Goal: Task Accomplishment & Management: Manage account settings

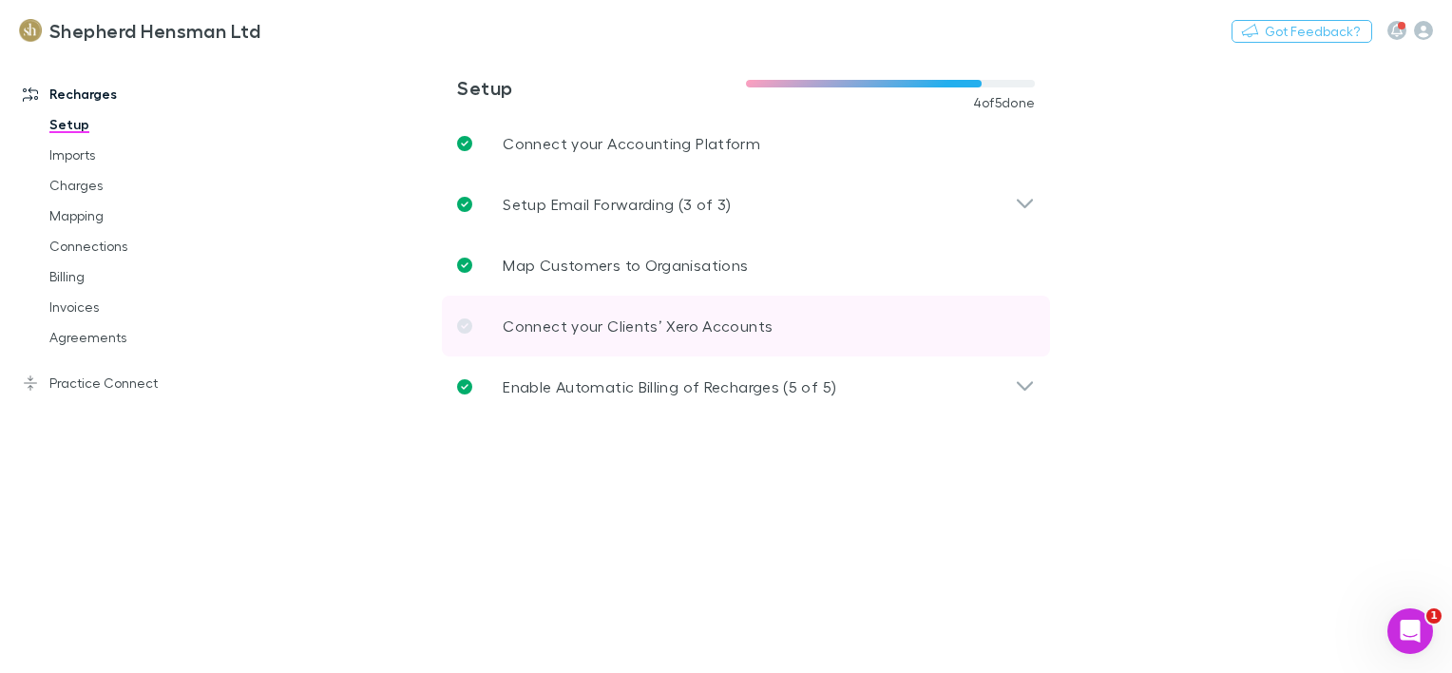
click at [539, 324] on p "Connect your Clients’ Xero Accounts" at bounding box center [638, 326] width 270 height 23
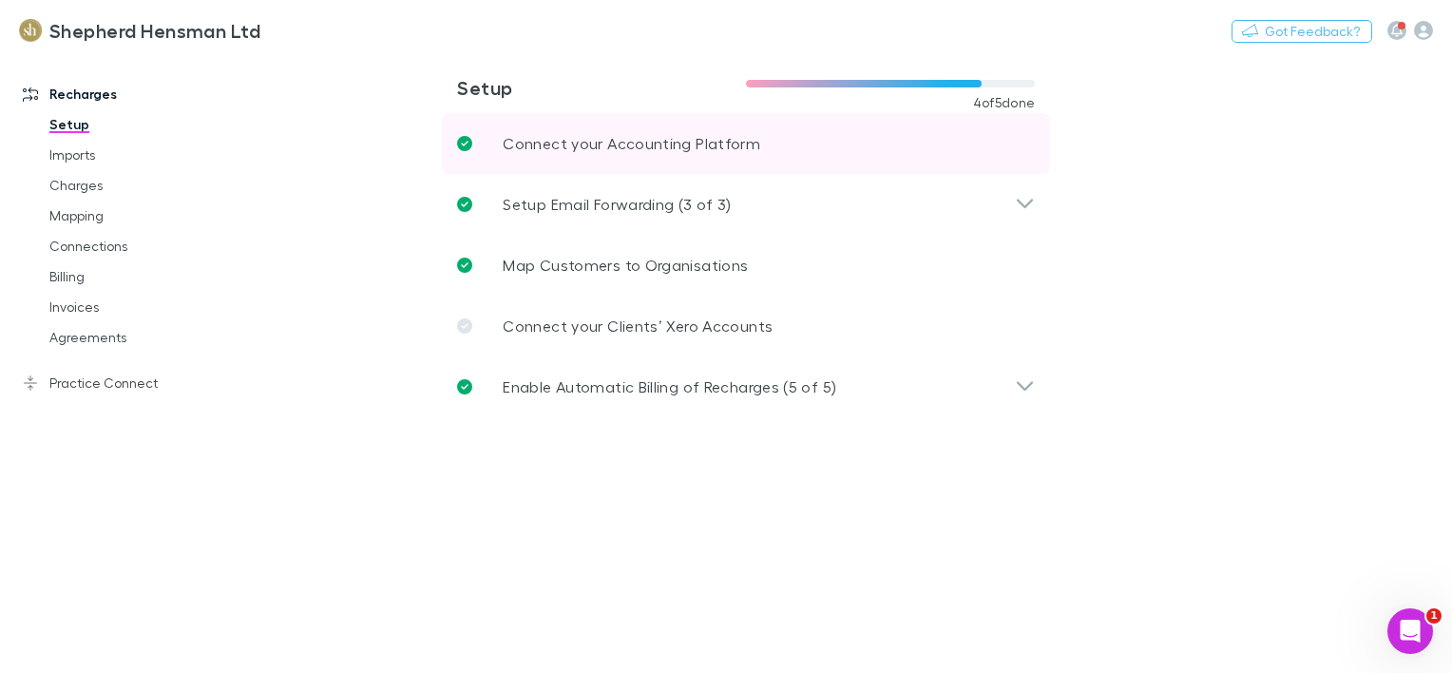
click at [631, 144] on p "Connect your Accounting Platform" at bounding box center [632, 143] width 258 height 23
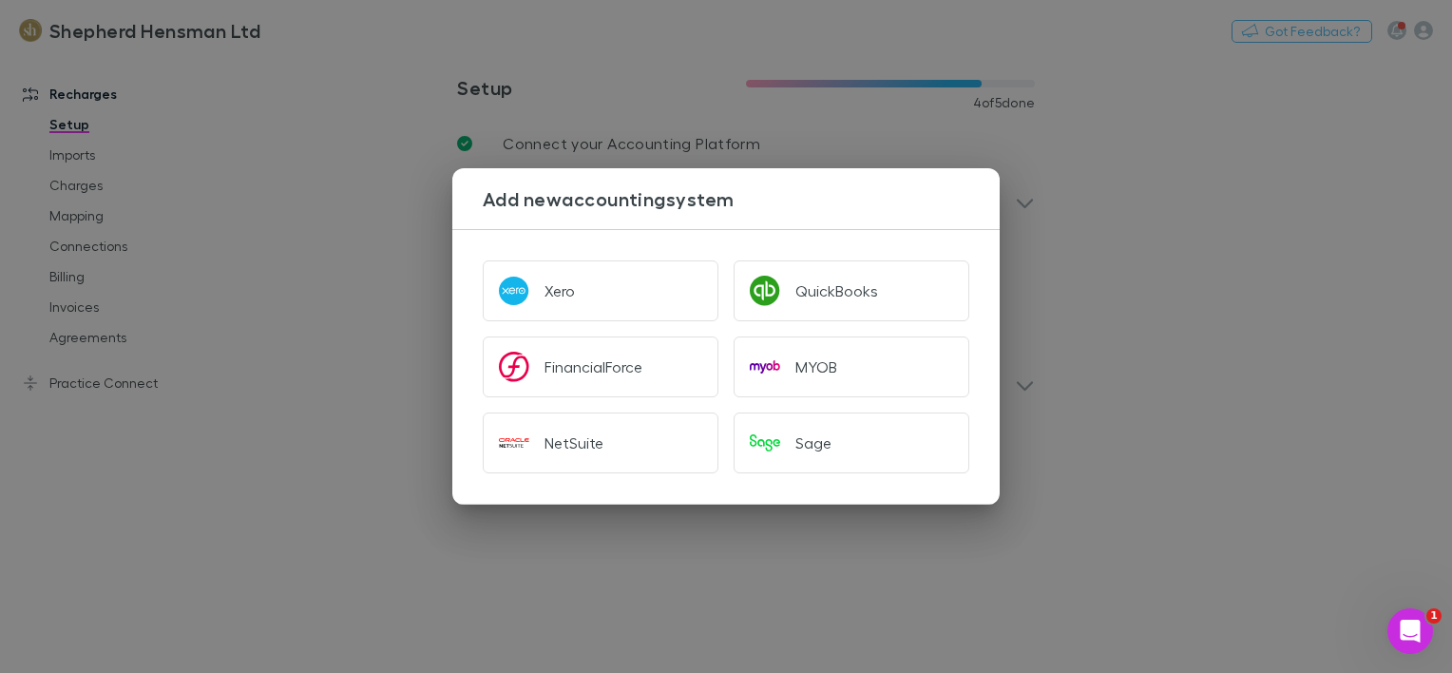
click at [411, 266] on div "Add new accounting system Xero QuickBooks FinancialForce MYOB NetSuite Sage" at bounding box center [726, 336] width 1452 height 673
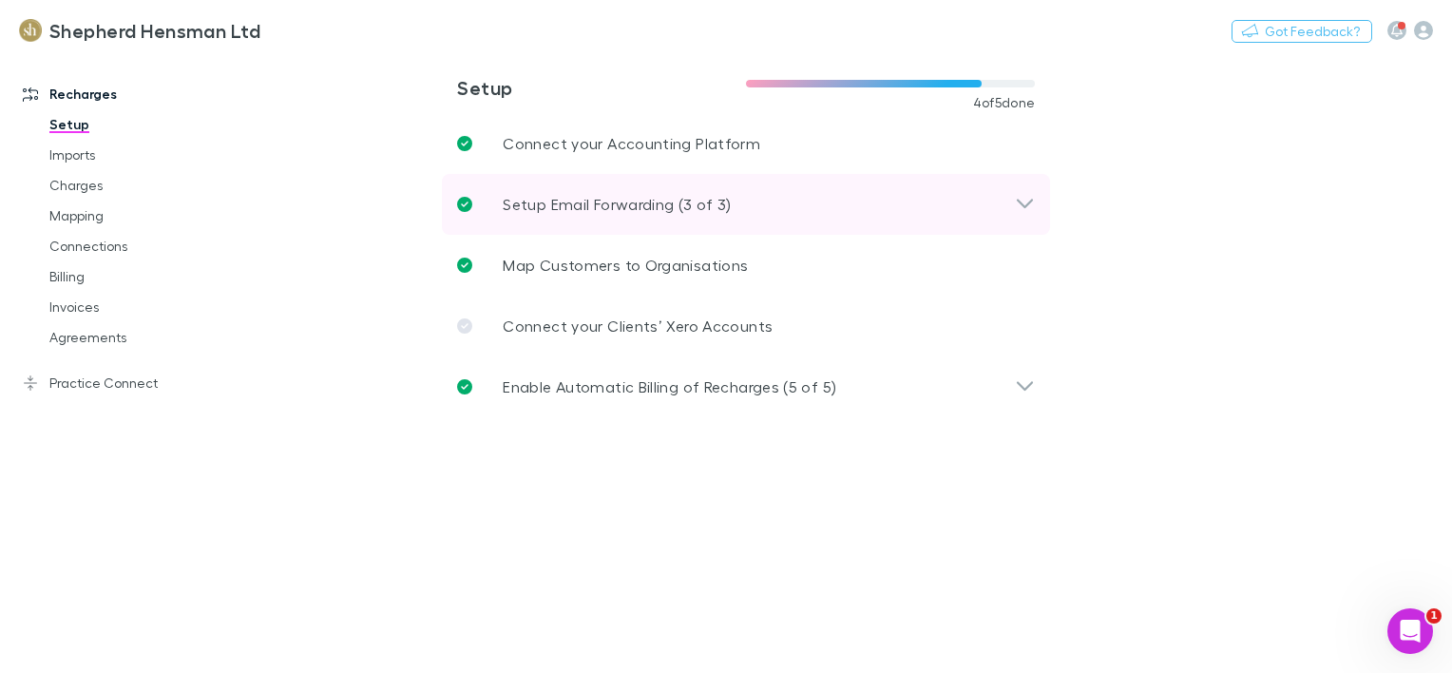
click at [623, 209] on p "Setup Email Forwarding (3 of 3)" at bounding box center [617, 204] width 228 height 23
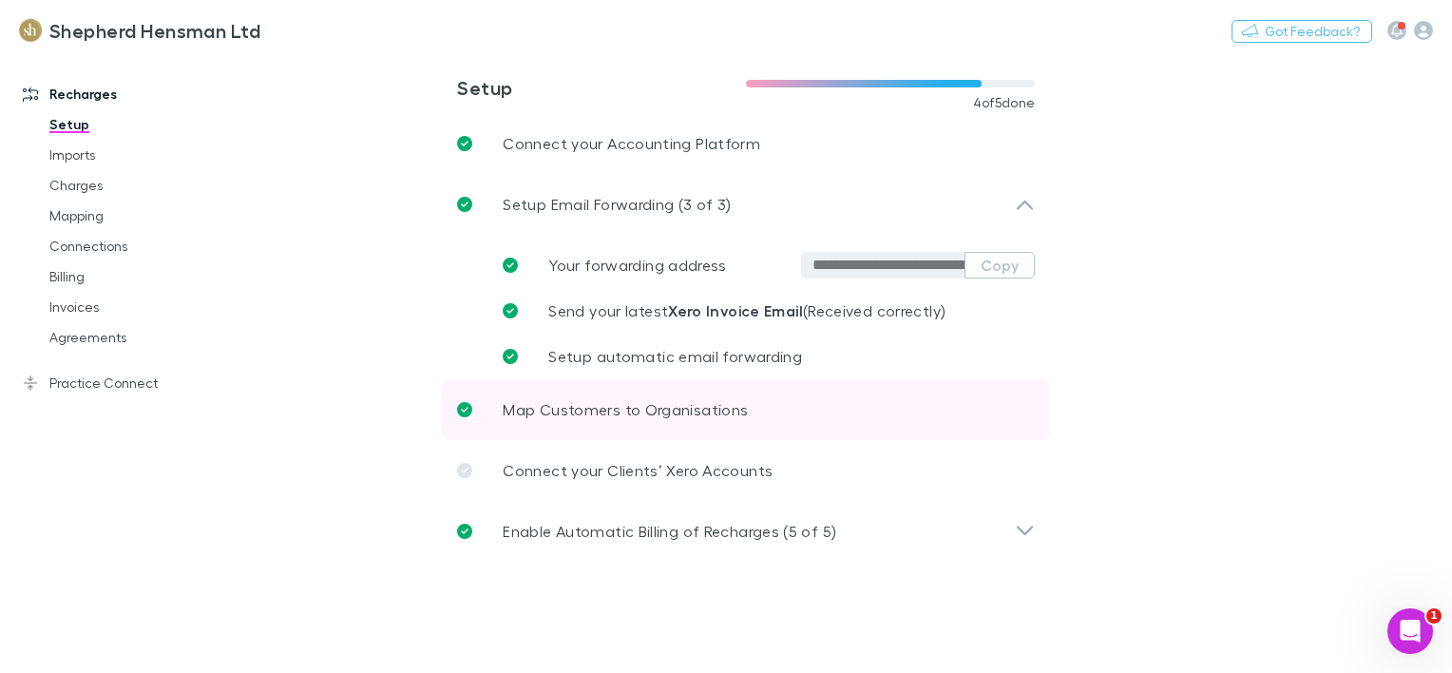
click at [575, 409] on p "Map Customers to Organisations" at bounding box center [625, 409] width 245 height 23
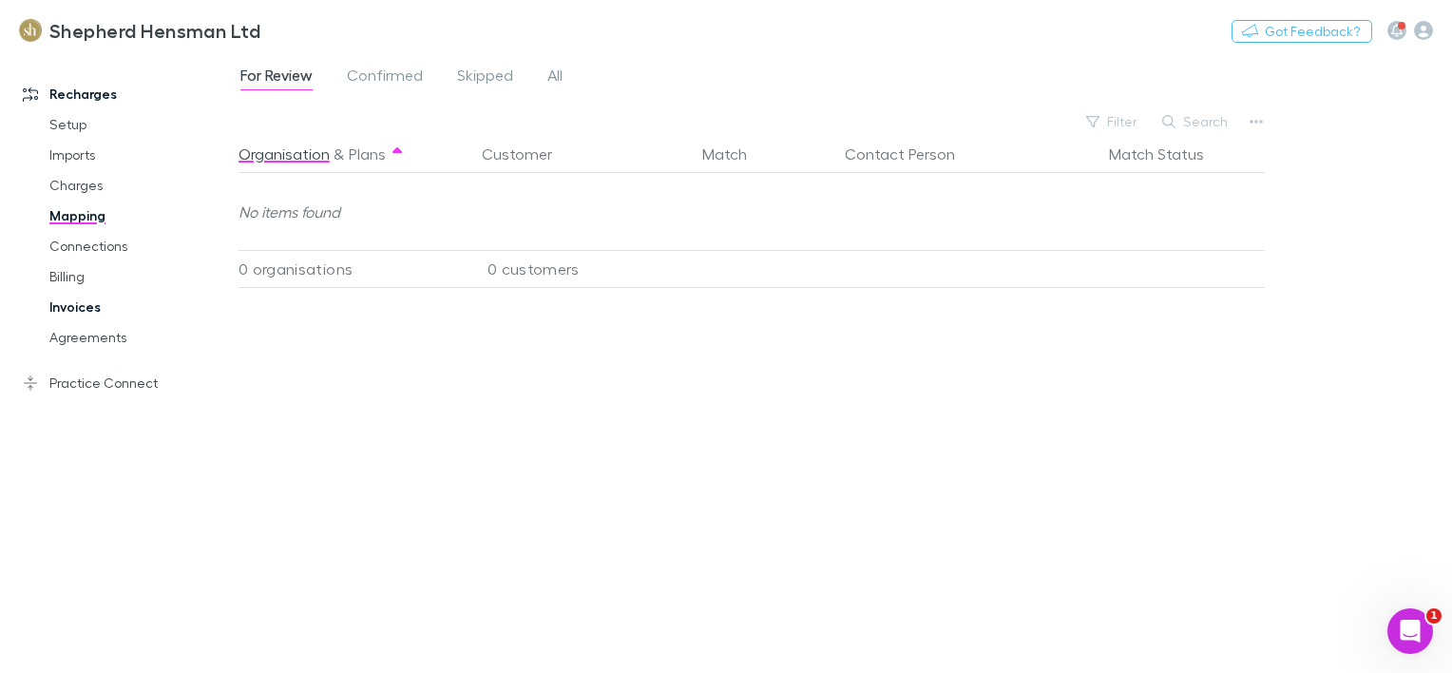
click at [73, 301] on link "Invoices" at bounding box center [139, 307] width 219 height 30
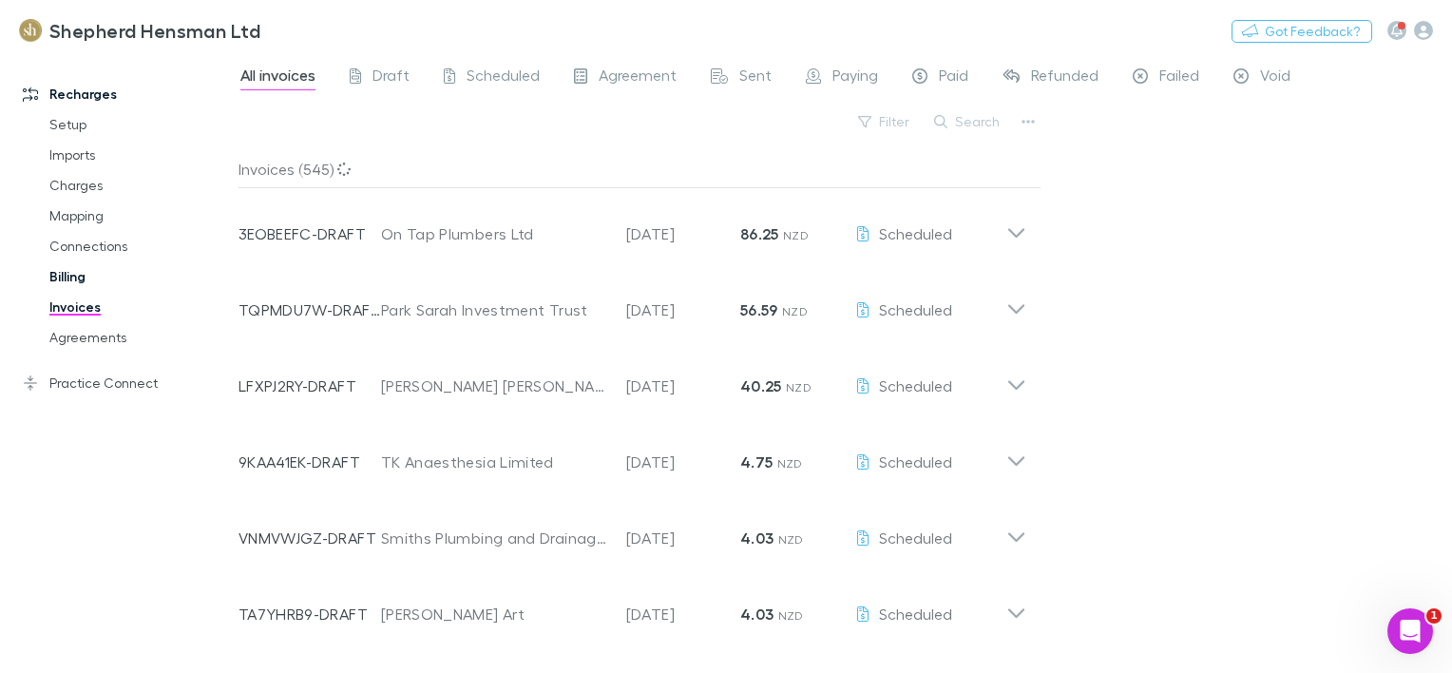
click at [74, 274] on link "Billing" at bounding box center [139, 276] width 219 height 30
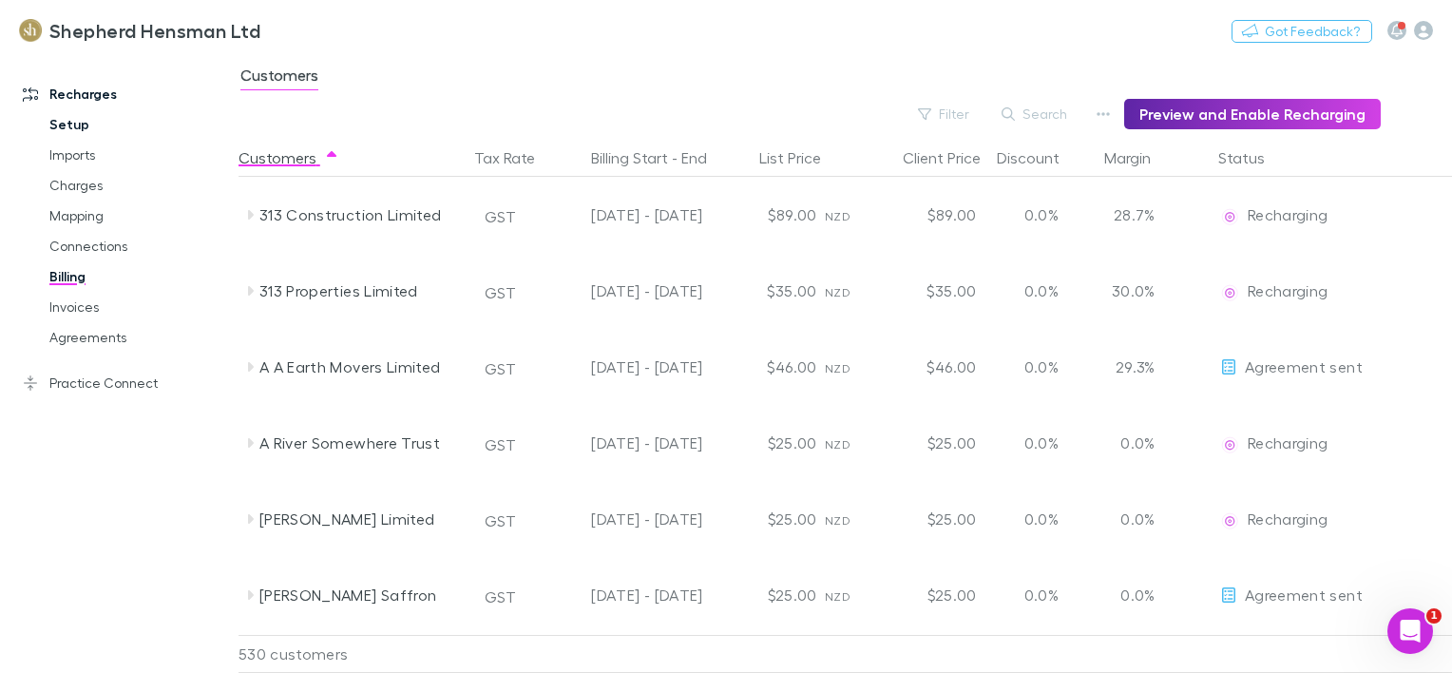
click at [80, 125] on link "Setup" at bounding box center [139, 124] width 219 height 30
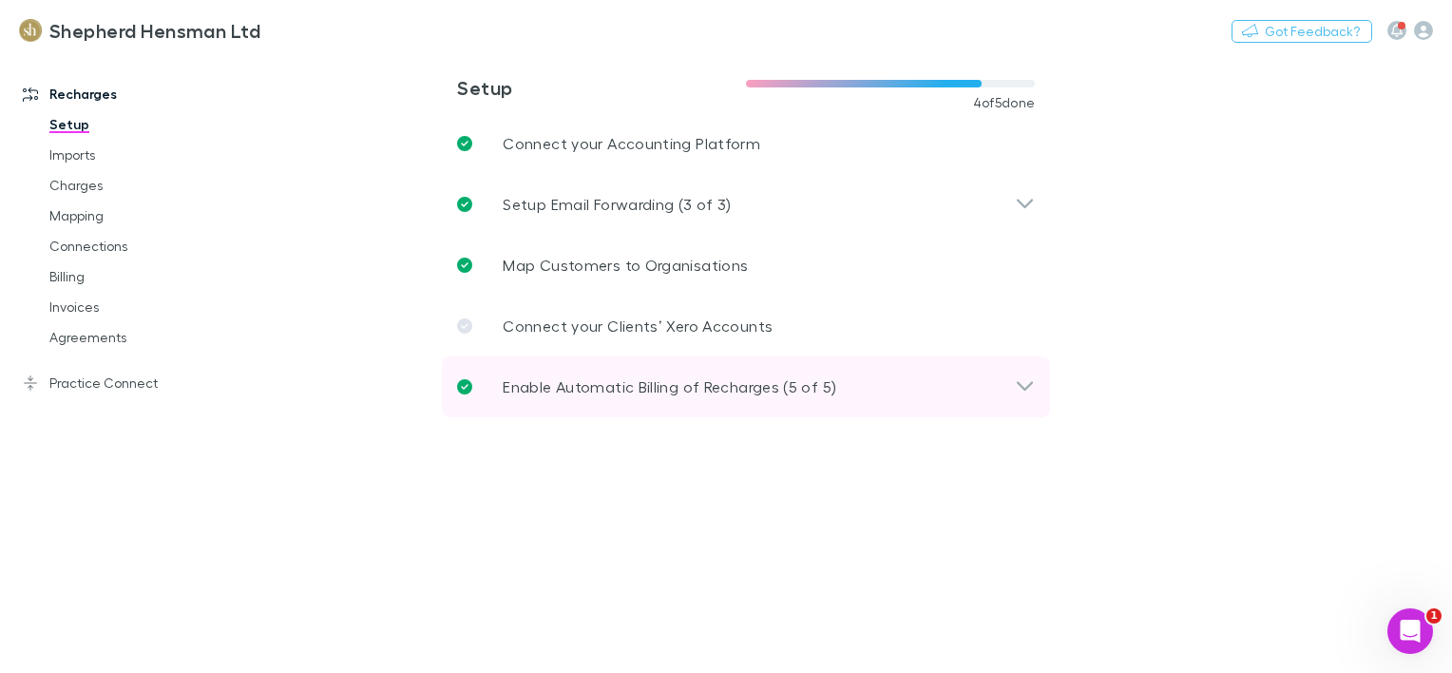
click at [1026, 388] on icon at bounding box center [1025, 386] width 16 height 10
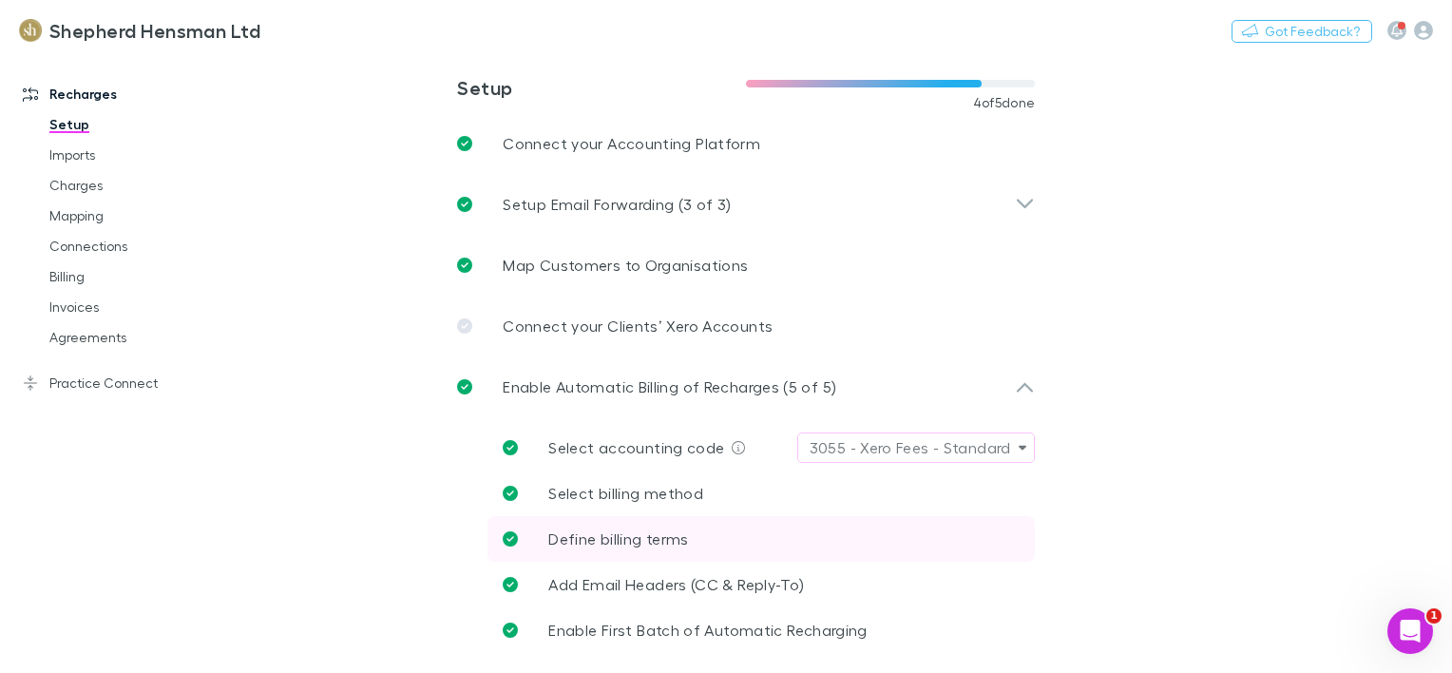
click at [643, 534] on span "Define billing terms" at bounding box center [618, 538] width 140 height 18
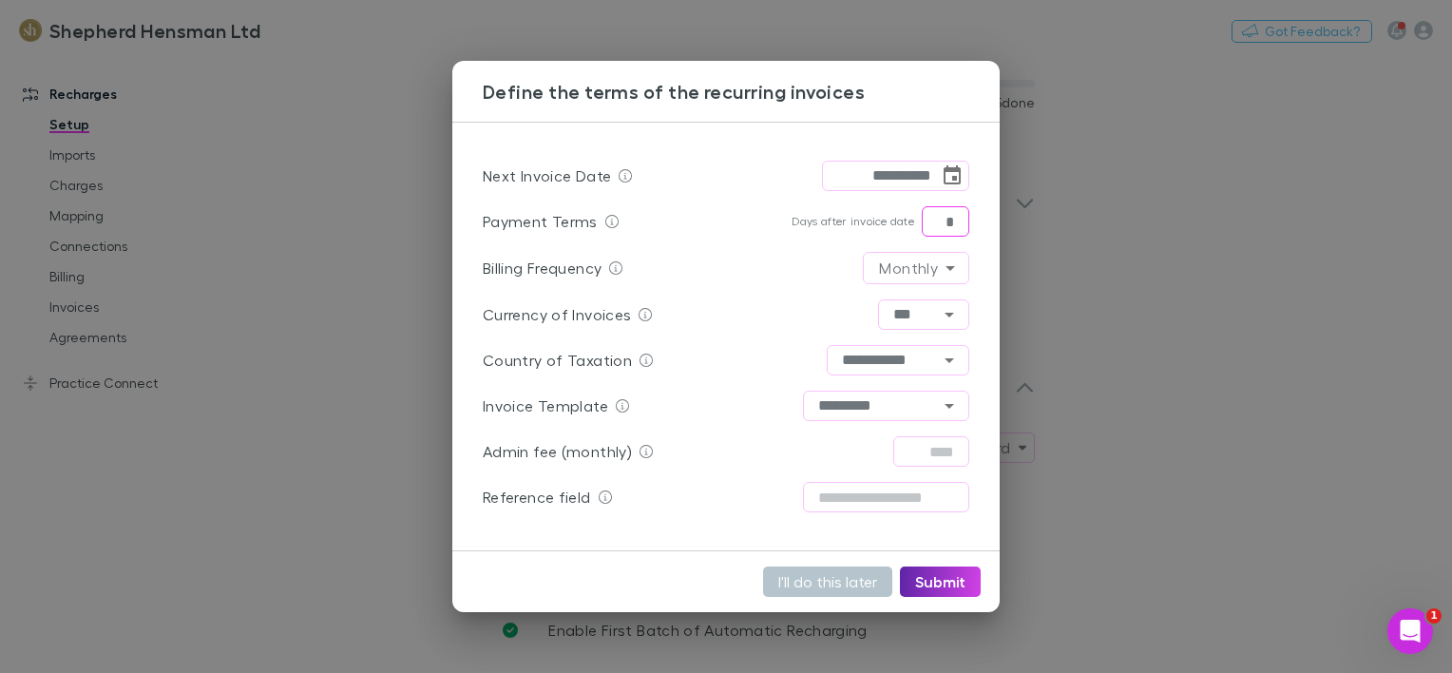
drag, startPoint x: 931, startPoint y: 221, endPoint x: 1053, endPoint y: 213, distance: 122.0
click at [1053, 213] on div "**********" at bounding box center [726, 336] width 1452 height 673
click at [949, 409] on icon "Open" at bounding box center [949, 405] width 23 height 23
click at [949, 409] on icon "Close" at bounding box center [949, 405] width 23 height 23
click at [950, 579] on button "Submit" at bounding box center [940, 581] width 81 height 30
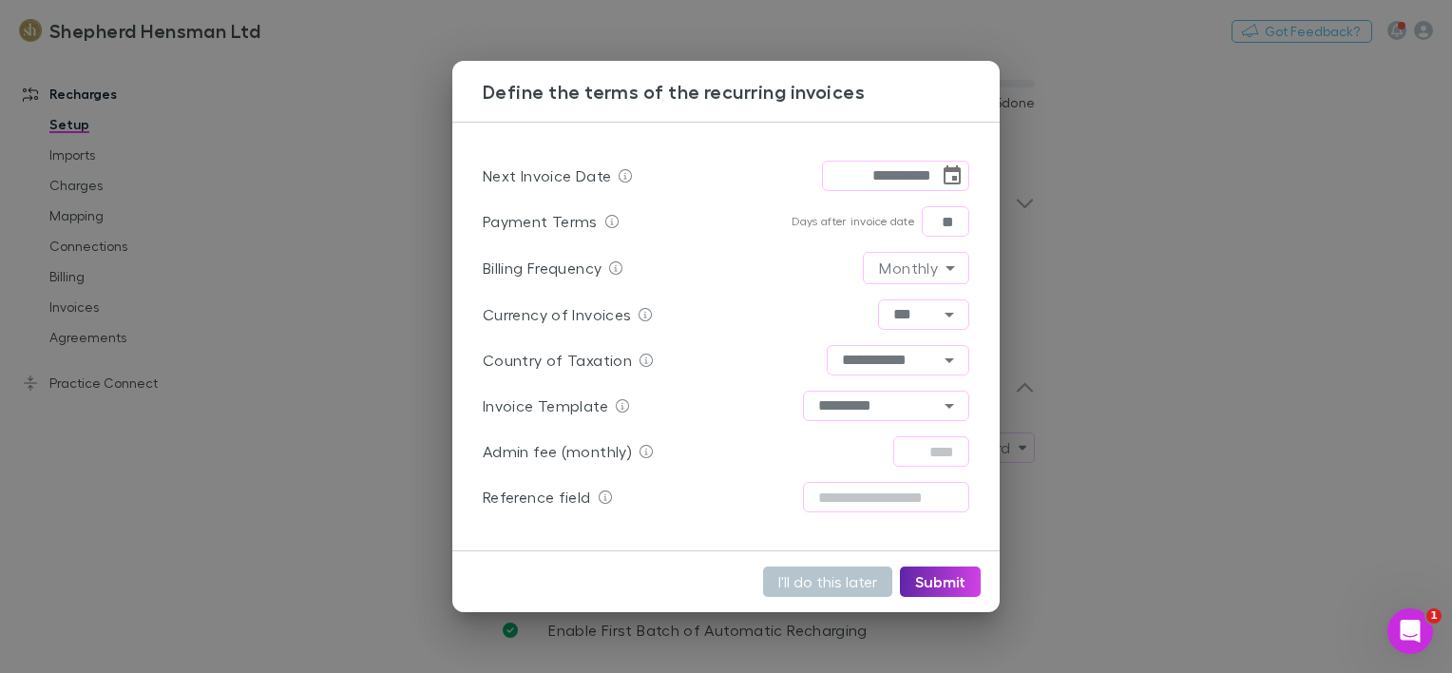
type input "**"
